Goal: Task Accomplishment & Management: Use online tool/utility

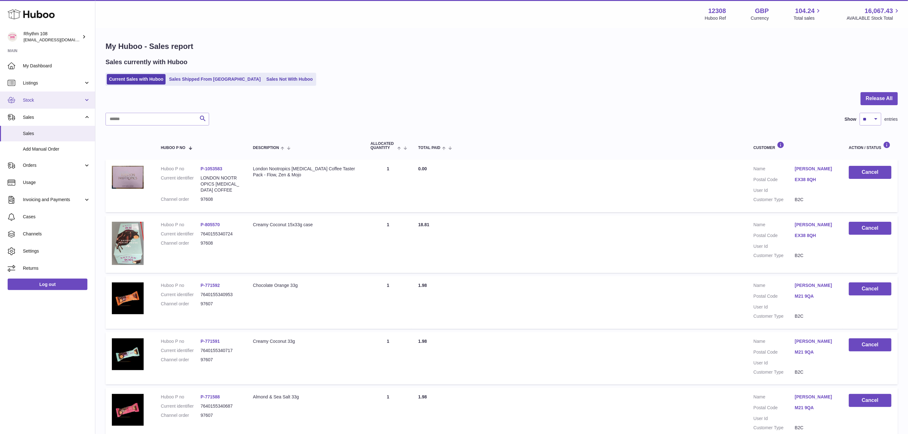
click at [35, 106] on link "Stock" at bounding box center [47, 100] width 95 height 17
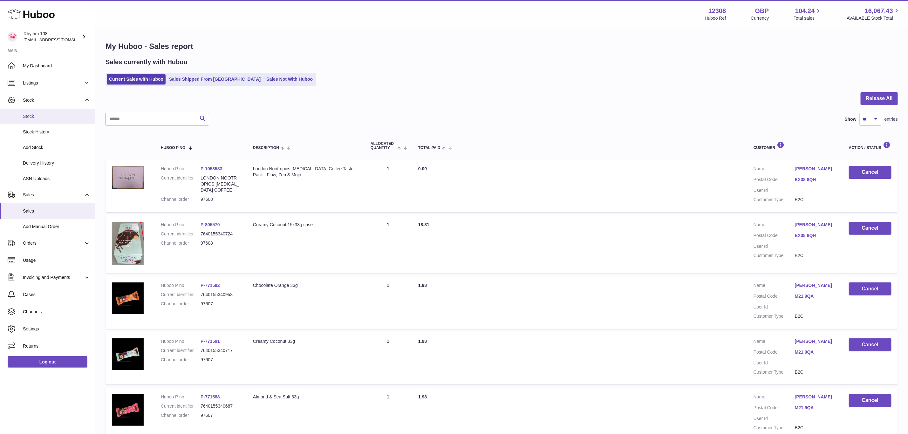
click at [37, 115] on span "Stock" at bounding box center [56, 117] width 67 height 6
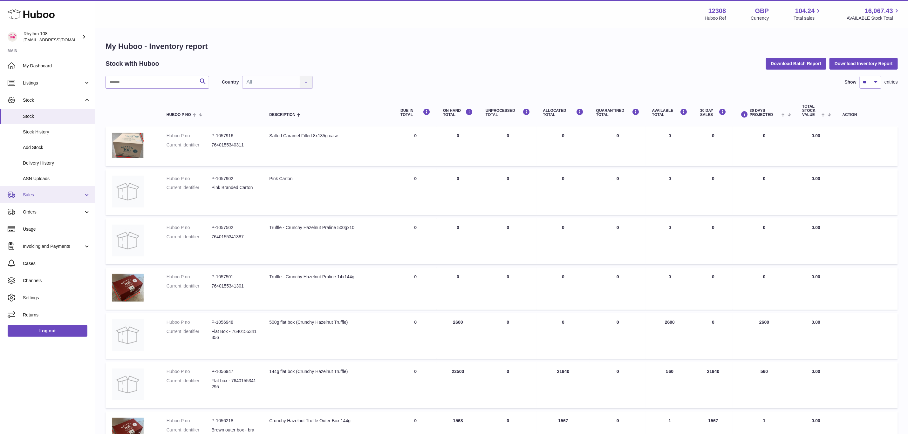
click at [30, 196] on span "Sales" at bounding box center [53, 195] width 61 height 6
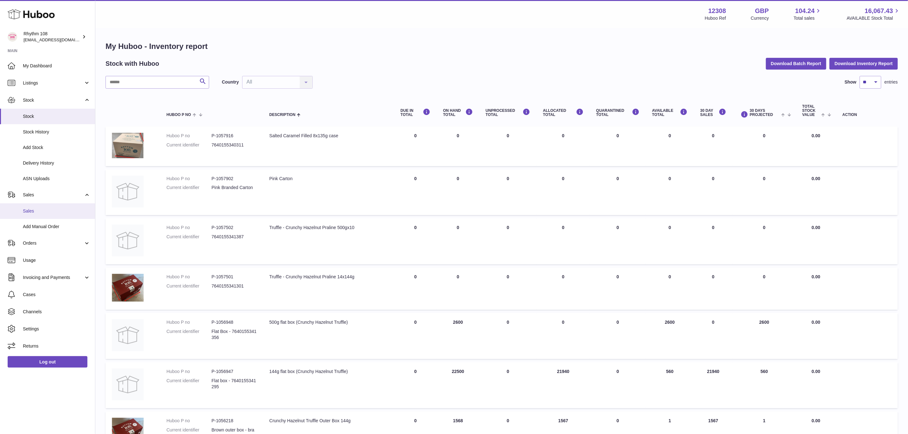
click at [38, 211] on span "Sales" at bounding box center [56, 211] width 67 height 6
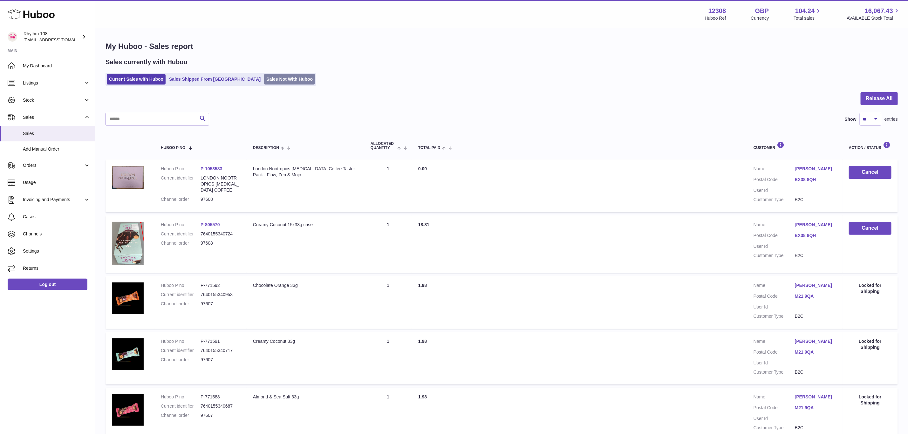
click at [265, 82] on link "Sales Not With Huboo" at bounding box center [289, 79] width 51 height 10
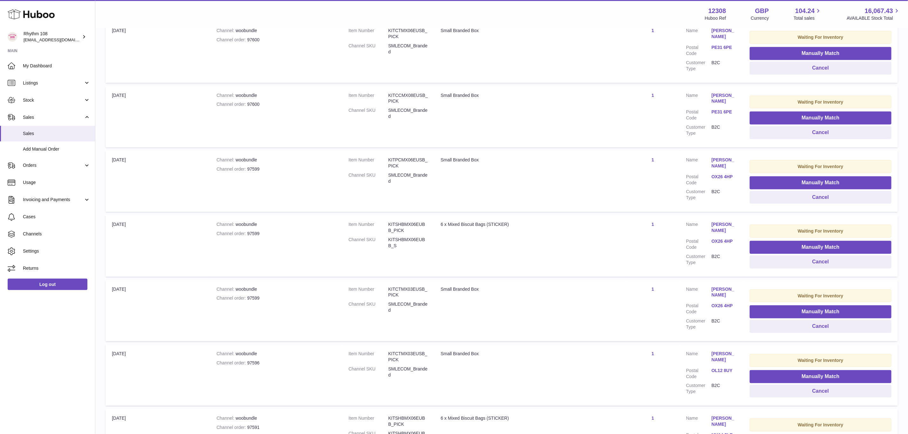
scroll to position [238, 0]
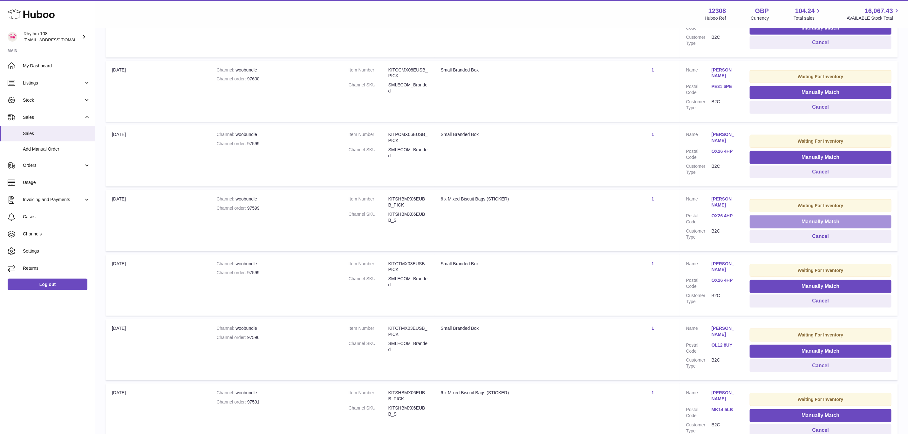
click at [802, 216] on button "Manually Match" at bounding box center [821, 222] width 142 height 13
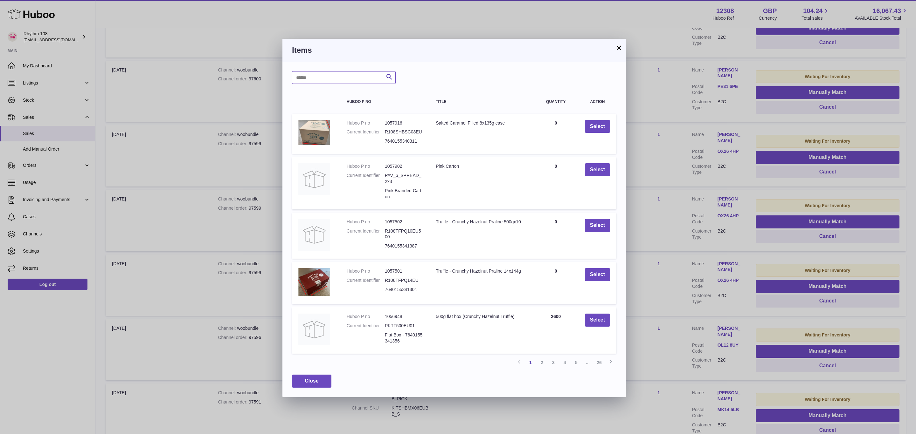
click at [366, 78] on input "text" at bounding box center [344, 77] width 104 height 13
type input "**********"
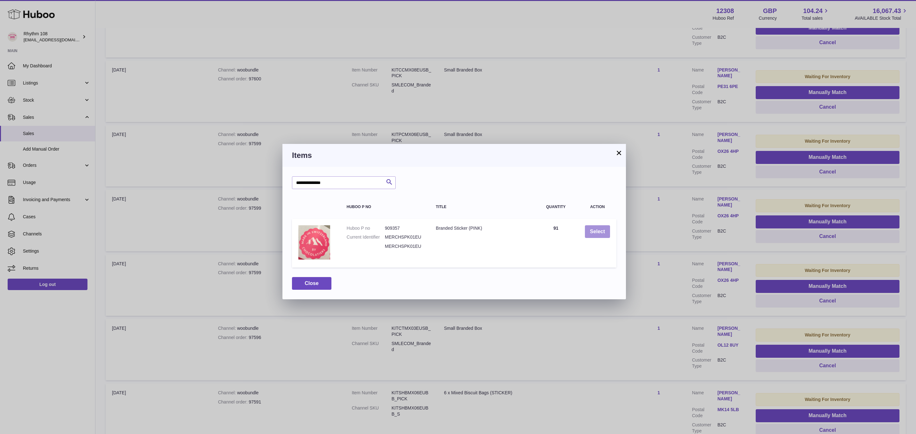
click at [593, 229] on button "Select" at bounding box center [597, 231] width 25 height 13
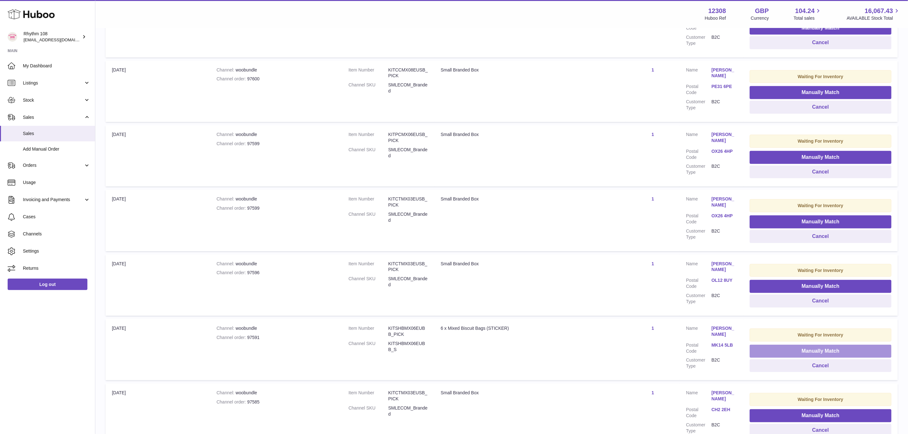
click at [795, 349] on button "Manually Match" at bounding box center [821, 351] width 142 height 13
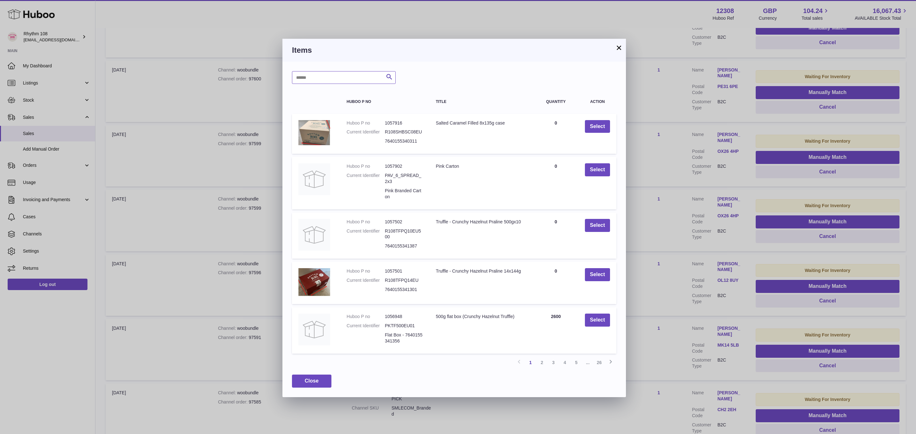
click at [344, 79] on input "text" at bounding box center [344, 77] width 104 height 13
type input "**********"
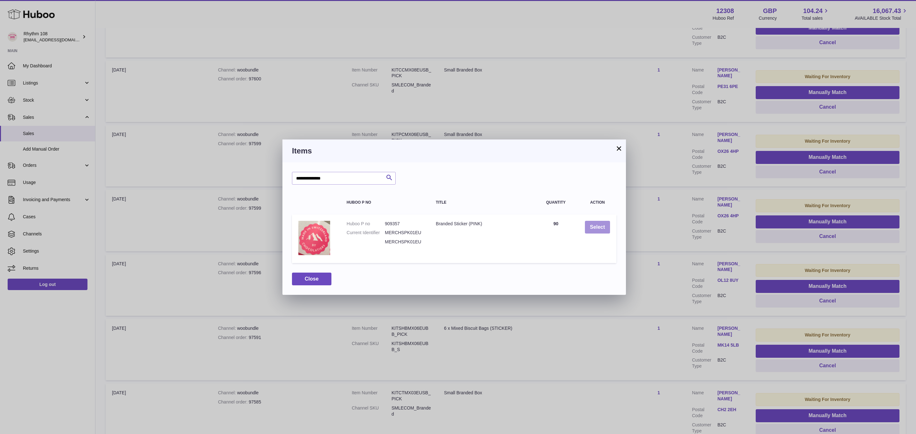
click at [604, 225] on button "Select" at bounding box center [597, 227] width 25 height 13
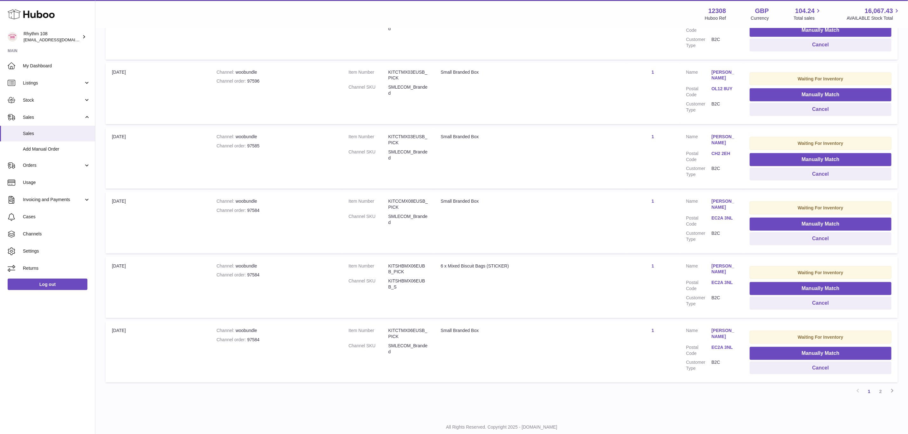
scroll to position [441, 0]
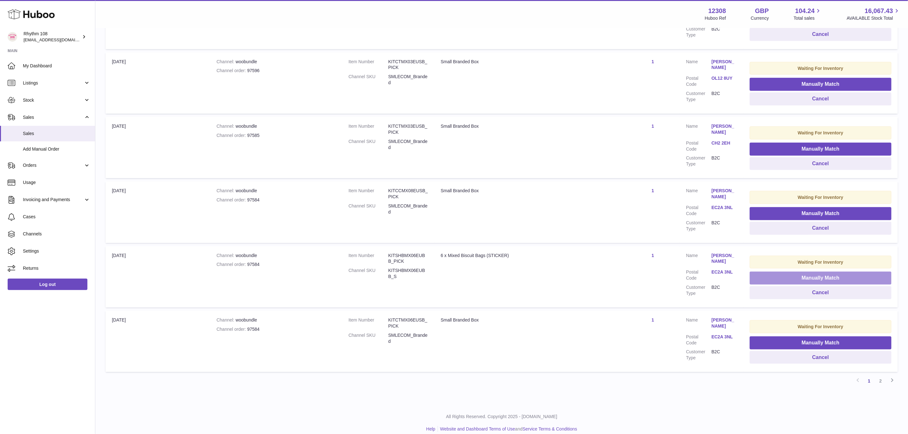
click at [854, 272] on button "Manually Match" at bounding box center [821, 278] width 142 height 13
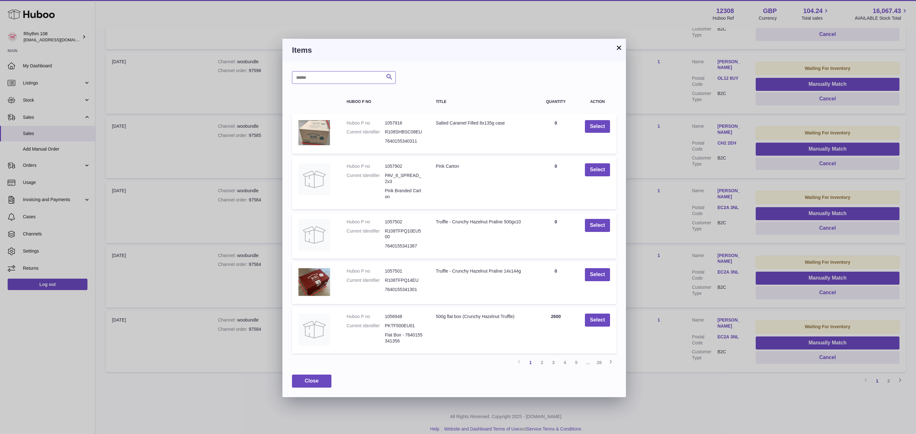
click at [342, 76] on input "text" at bounding box center [344, 77] width 104 height 13
type input "**********"
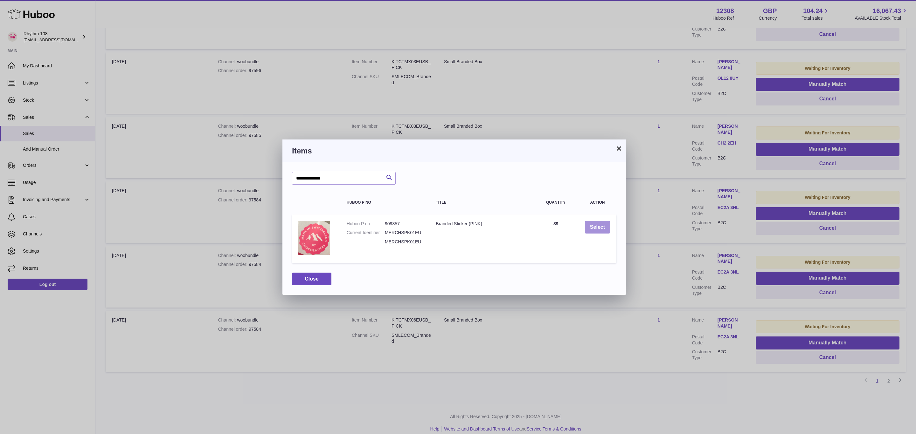
drag, startPoint x: 562, startPoint y: 213, endPoint x: 590, endPoint y: 229, distance: 31.6
click at [585, 228] on div "**********" at bounding box center [453, 228] width 343 height 133
click at [601, 227] on button "Select" at bounding box center [597, 227] width 25 height 13
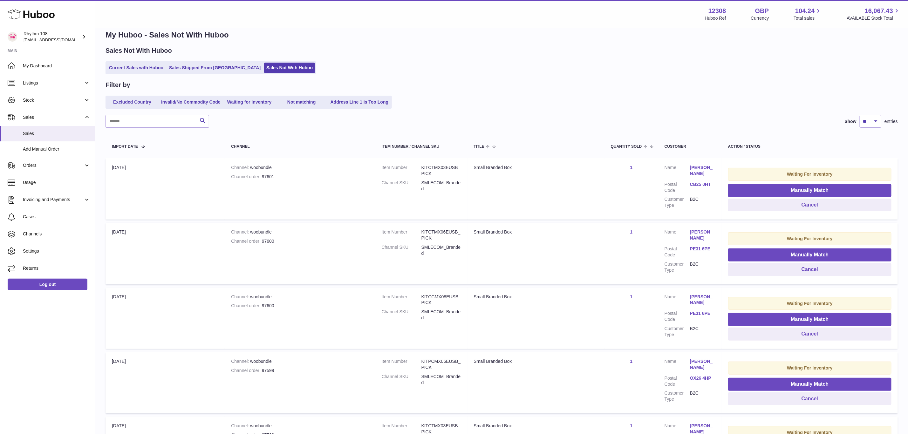
scroll to position [0, 0]
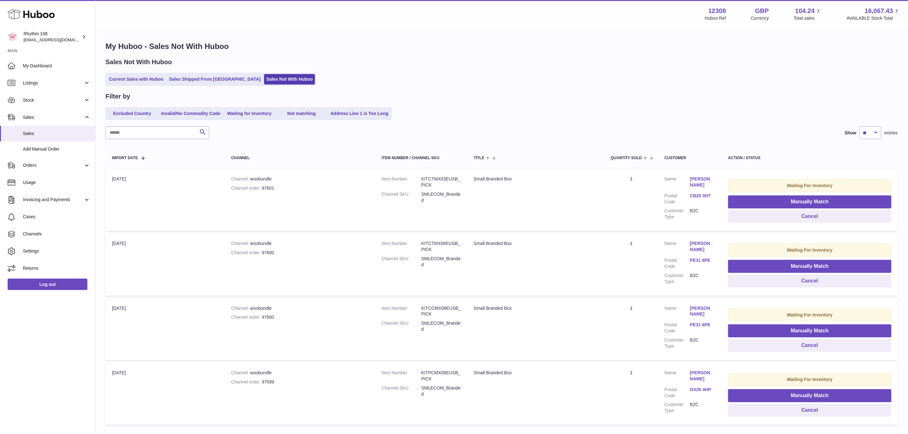
click at [581, 107] on div "Excluded Country Invalid/No Commodity Code Waiting for Inventory Not matching A…" at bounding box center [502, 113] width 793 height 13
